Goal: Task Accomplishment & Management: Manage account settings

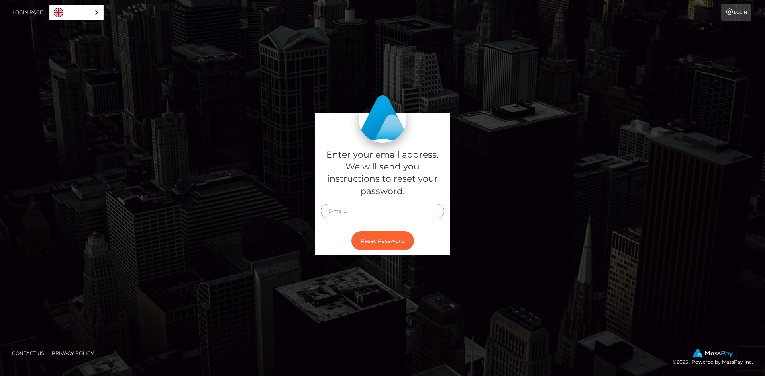
click at [366, 217] on input "text" at bounding box center [382, 211] width 123 height 15
type input "rstanik@seznam.cz"
click at [383, 242] on button "Reset Password" at bounding box center [382, 241] width 63 height 20
click at [369, 217] on input "text" at bounding box center [382, 211] width 123 height 15
type input "rstanik@seznam.cz"
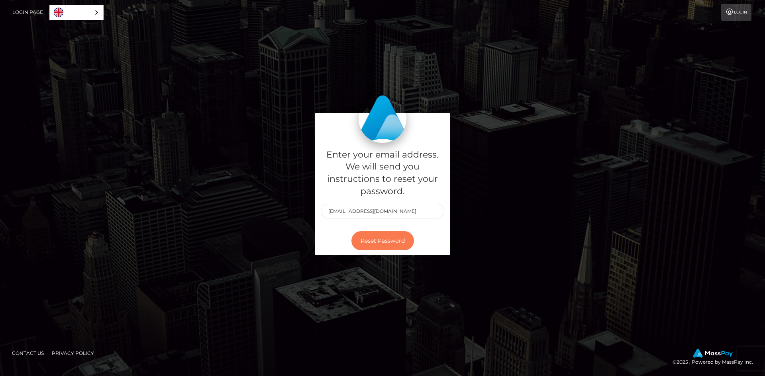
click at [378, 243] on button "Reset Password" at bounding box center [382, 241] width 63 height 20
